Goal: Register for event/course

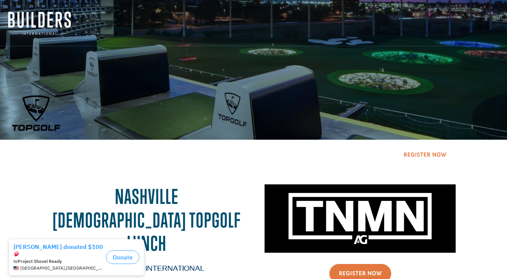
click at [451, 157] on link "Register Now" at bounding box center [425, 154] width 62 height 19
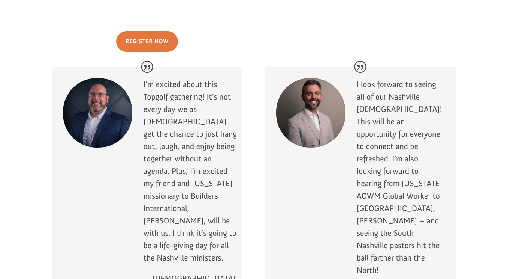
scroll to position [811, 0]
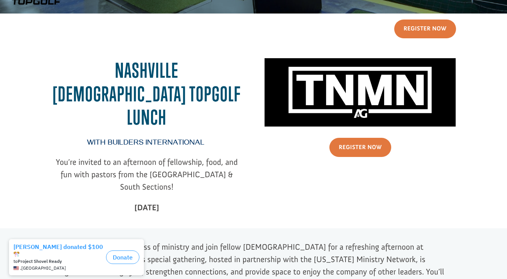
scroll to position [126, 0]
